Goal: Check status: Check status

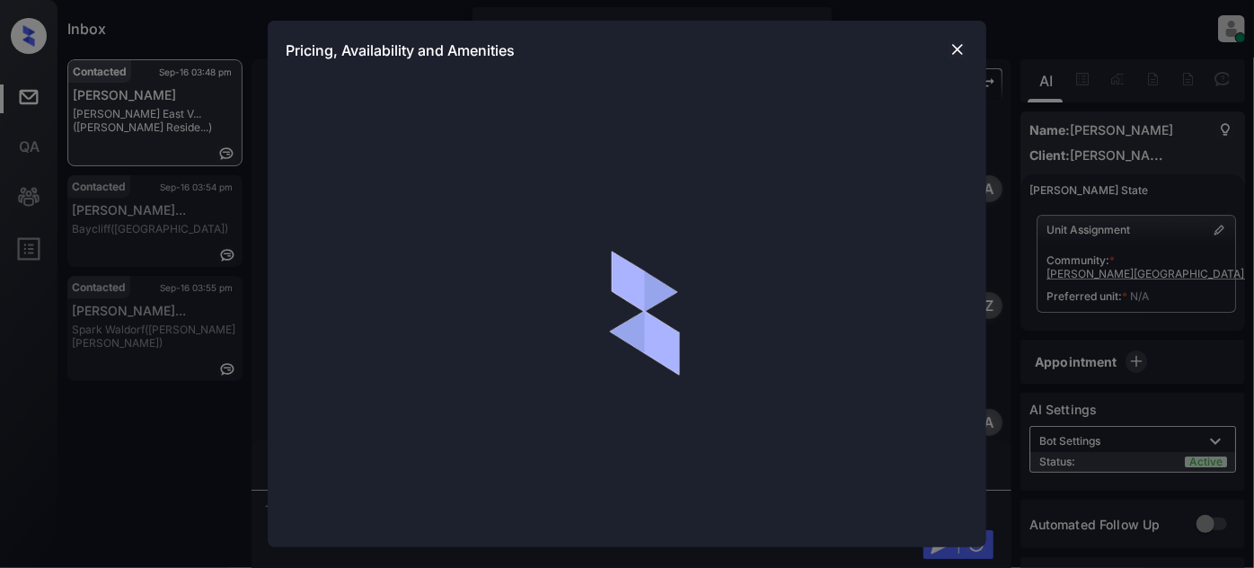
scroll to position [1197, 0]
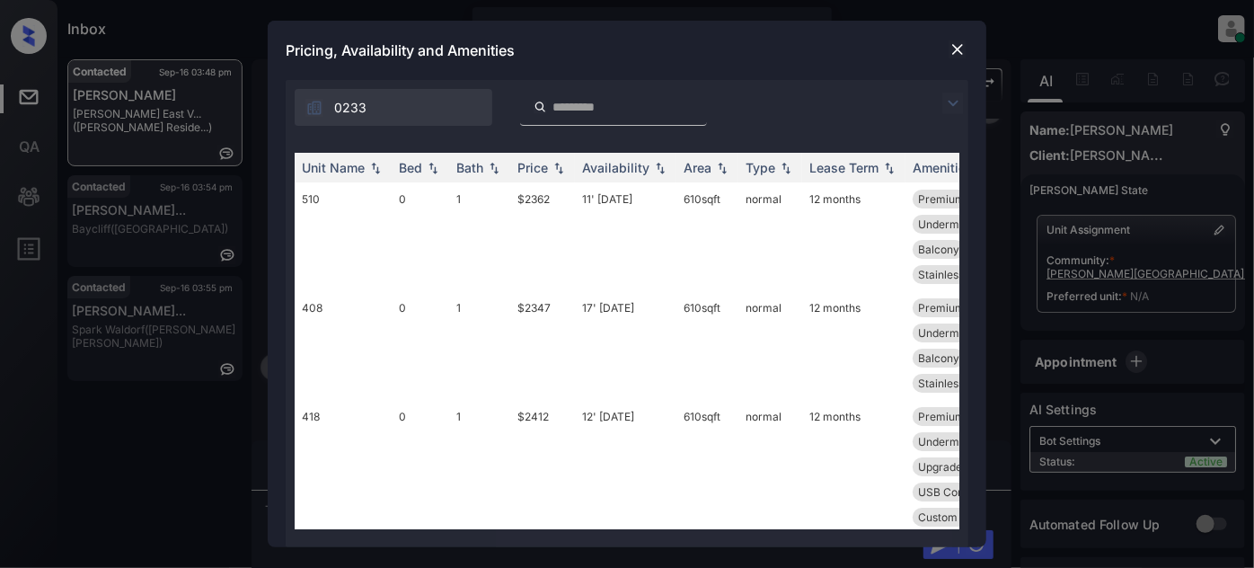
click at [949, 102] on img at bounding box center [954, 104] width 22 height 22
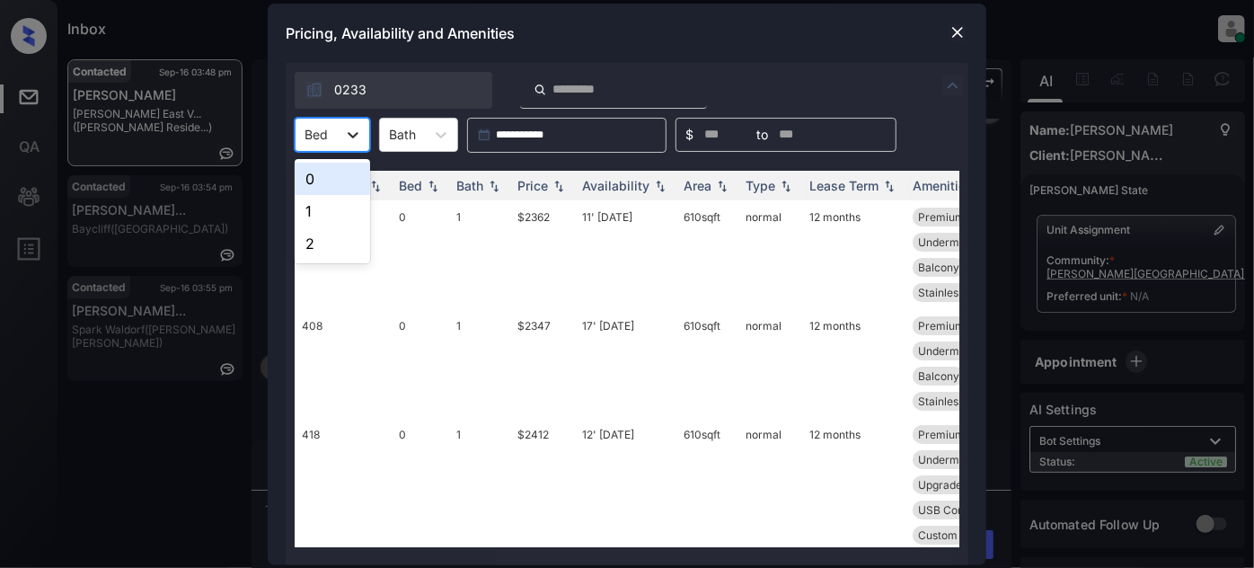
click at [345, 134] on icon at bounding box center [353, 135] width 18 height 18
click at [341, 178] on div "0" at bounding box center [332, 179] width 75 height 32
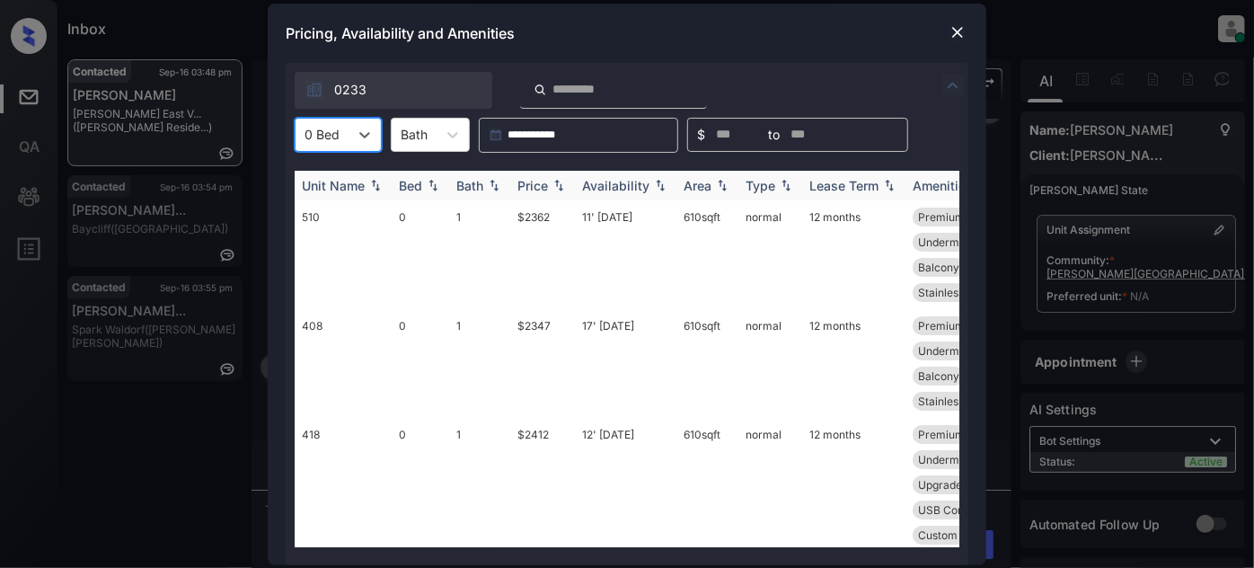
click at [553, 179] on img at bounding box center [559, 185] width 18 height 13
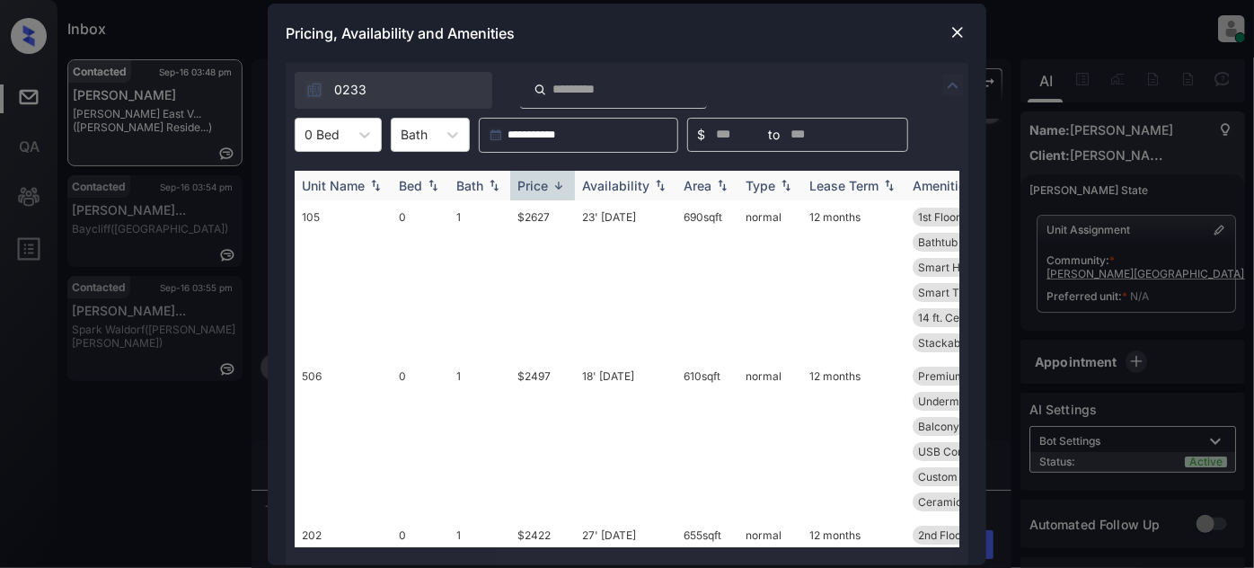
click at [553, 179] on img at bounding box center [559, 185] width 18 height 13
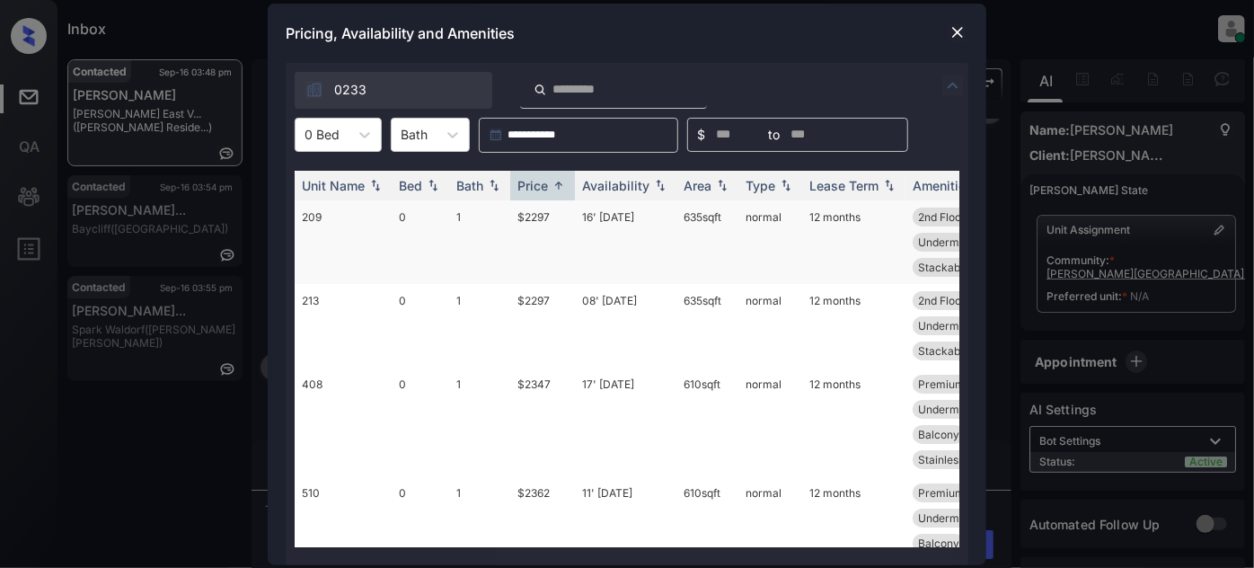
click at [611, 221] on td "16' [DATE]" at bounding box center [626, 242] width 102 height 84
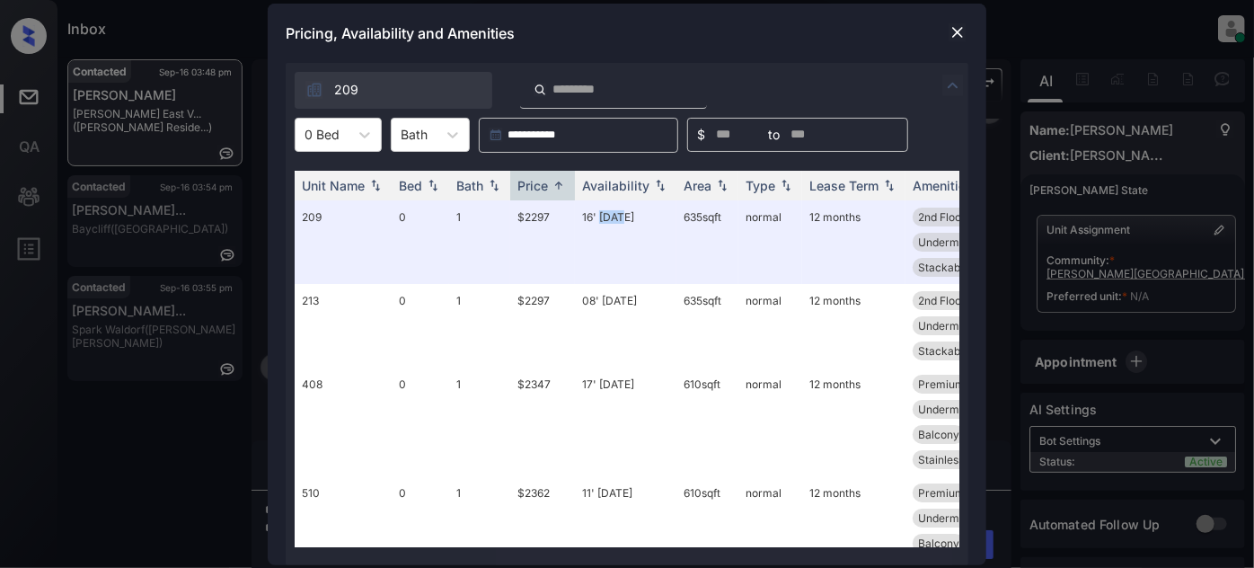
click at [958, 32] on img at bounding box center [958, 32] width 18 height 18
